Goal: Entertainment & Leisure: Consume media (video, audio)

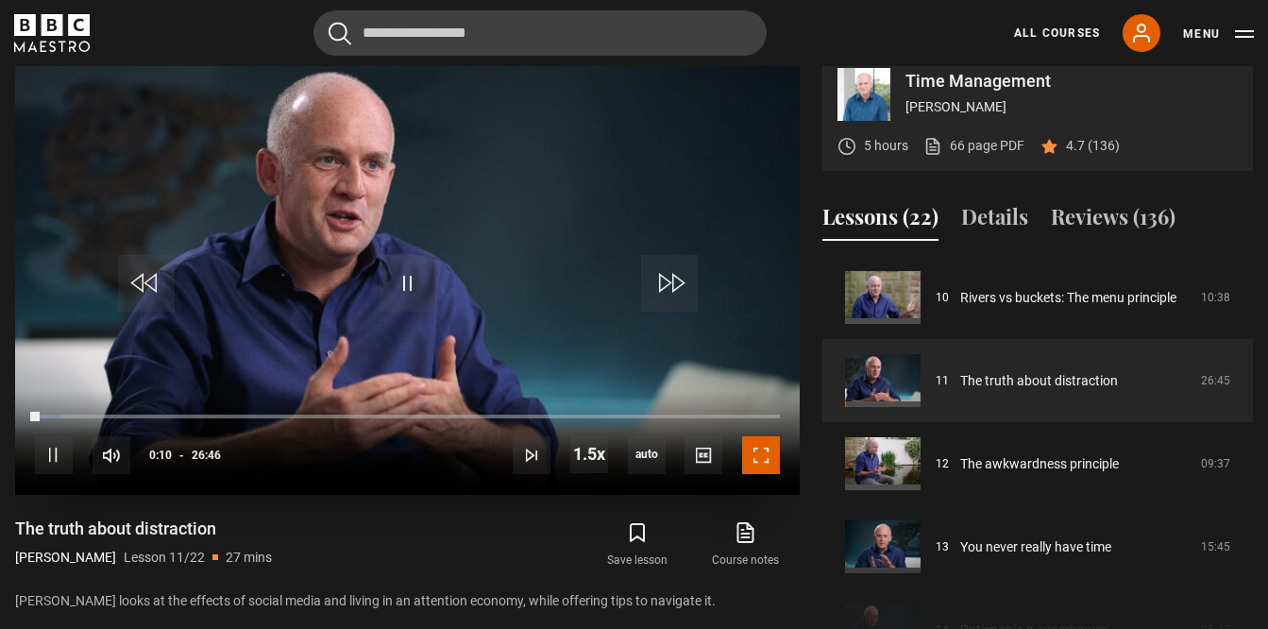
click at [769, 474] on span "Video Player" at bounding box center [761, 455] width 38 height 38
click at [406, 312] on span "Video Player" at bounding box center [408, 283] width 57 height 57
click at [763, 474] on span "Video Player" at bounding box center [761, 455] width 38 height 38
click at [768, 474] on span "Video Player" at bounding box center [761, 455] width 38 height 38
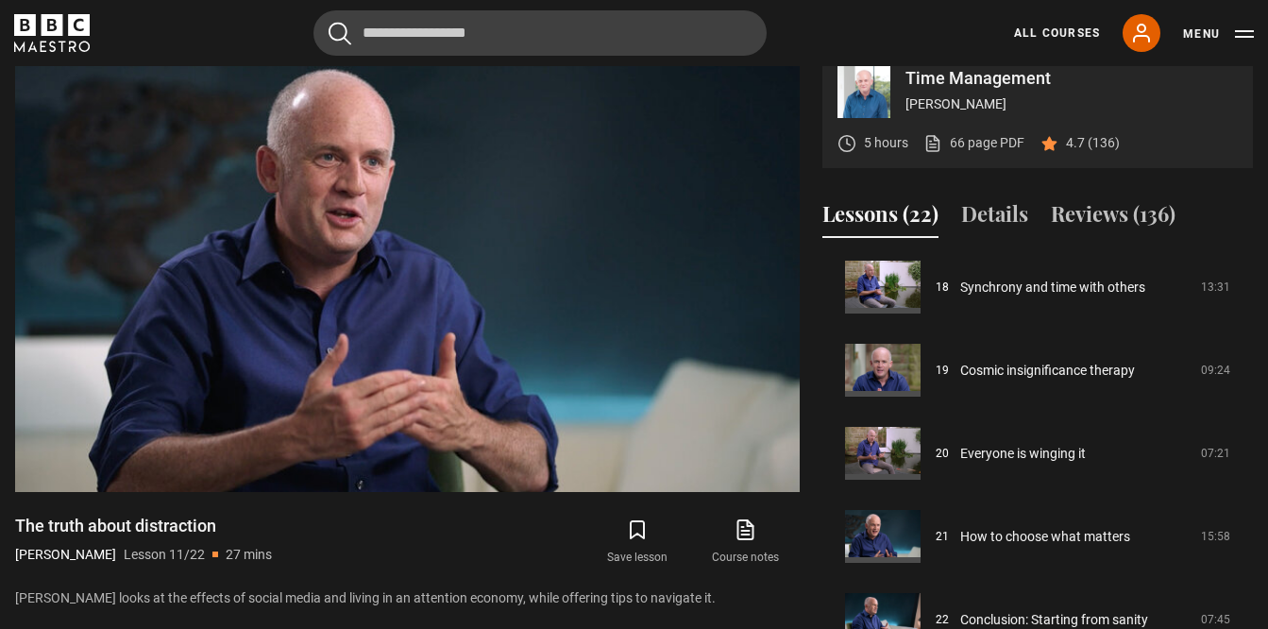
scroll to position [782, 0]
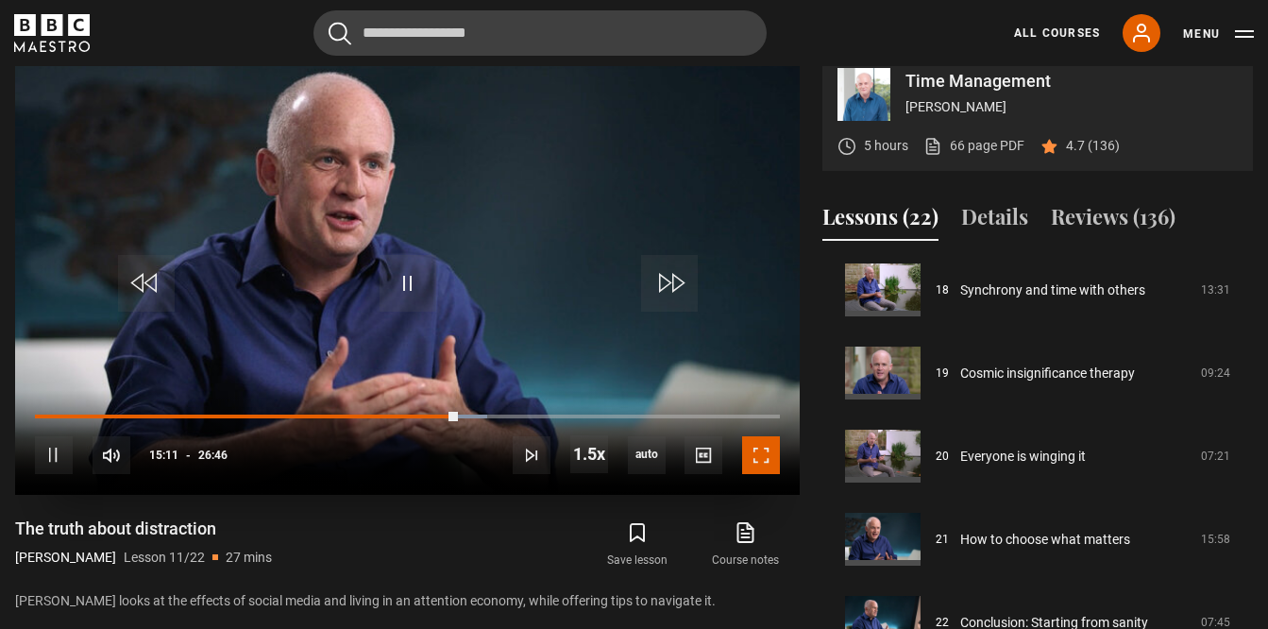
click at [760, 474] on span "Video Player" at bounding box center [761, 455] width 38 height 38
click at [756, 474] on span "Video Player" at bounding box center [761, 455] width 38 height 38
click at [773, 474] on span "Video Player" at bounding box center [761, 455] width 38 height 38
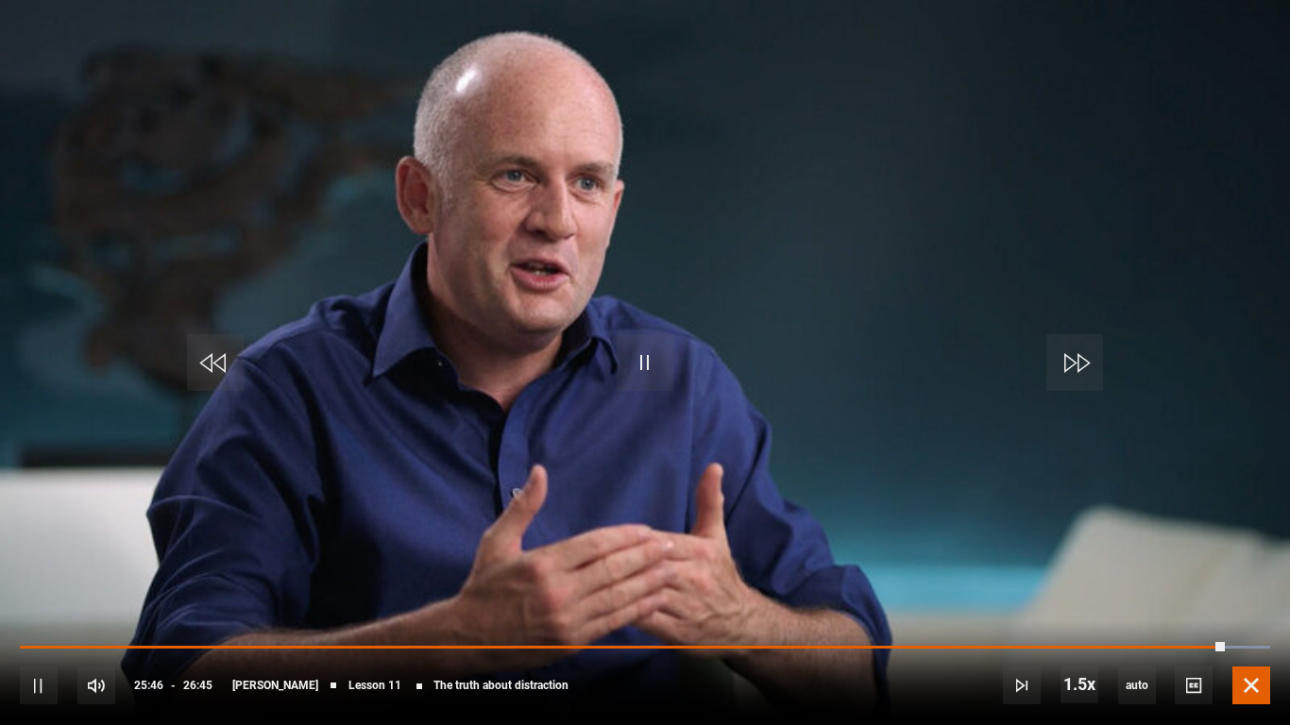
click at [1251, 628] on span "Video Player" at bounding box center [1251, 686] width 38 height 38
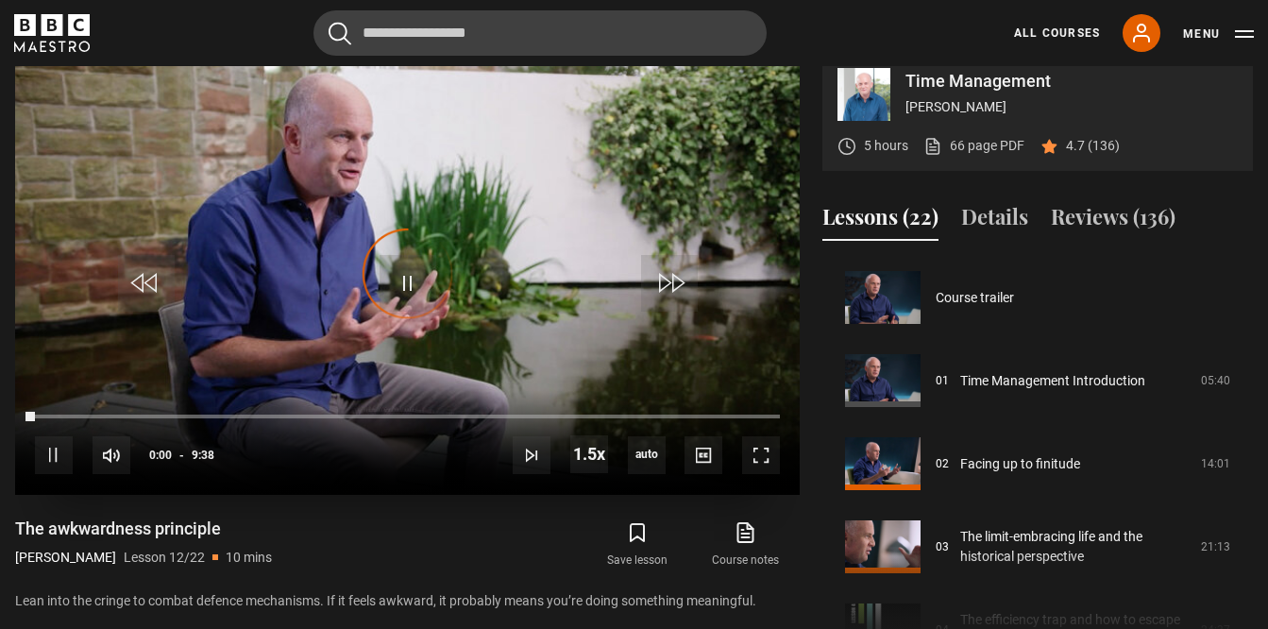
scroll to position [914, 0]
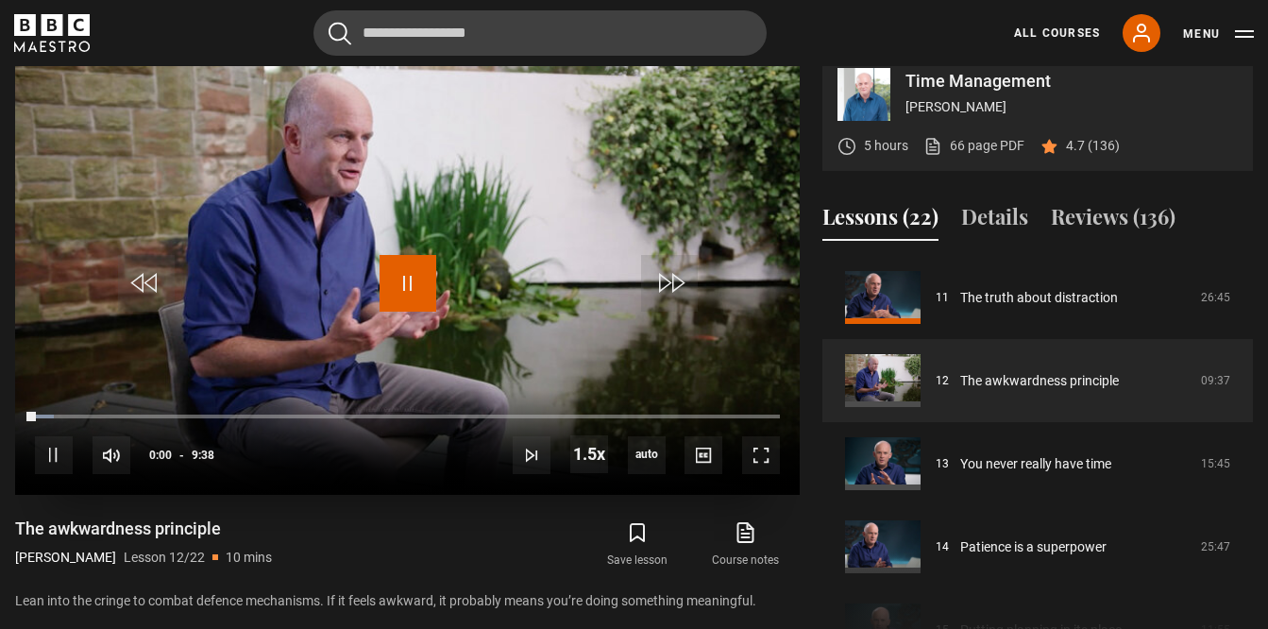
click at [402, 302] on span "Video Player" at bounding box center [408, 283] width 57 height 57
